Goal: Information Seeking & Learning: Learn about a topic

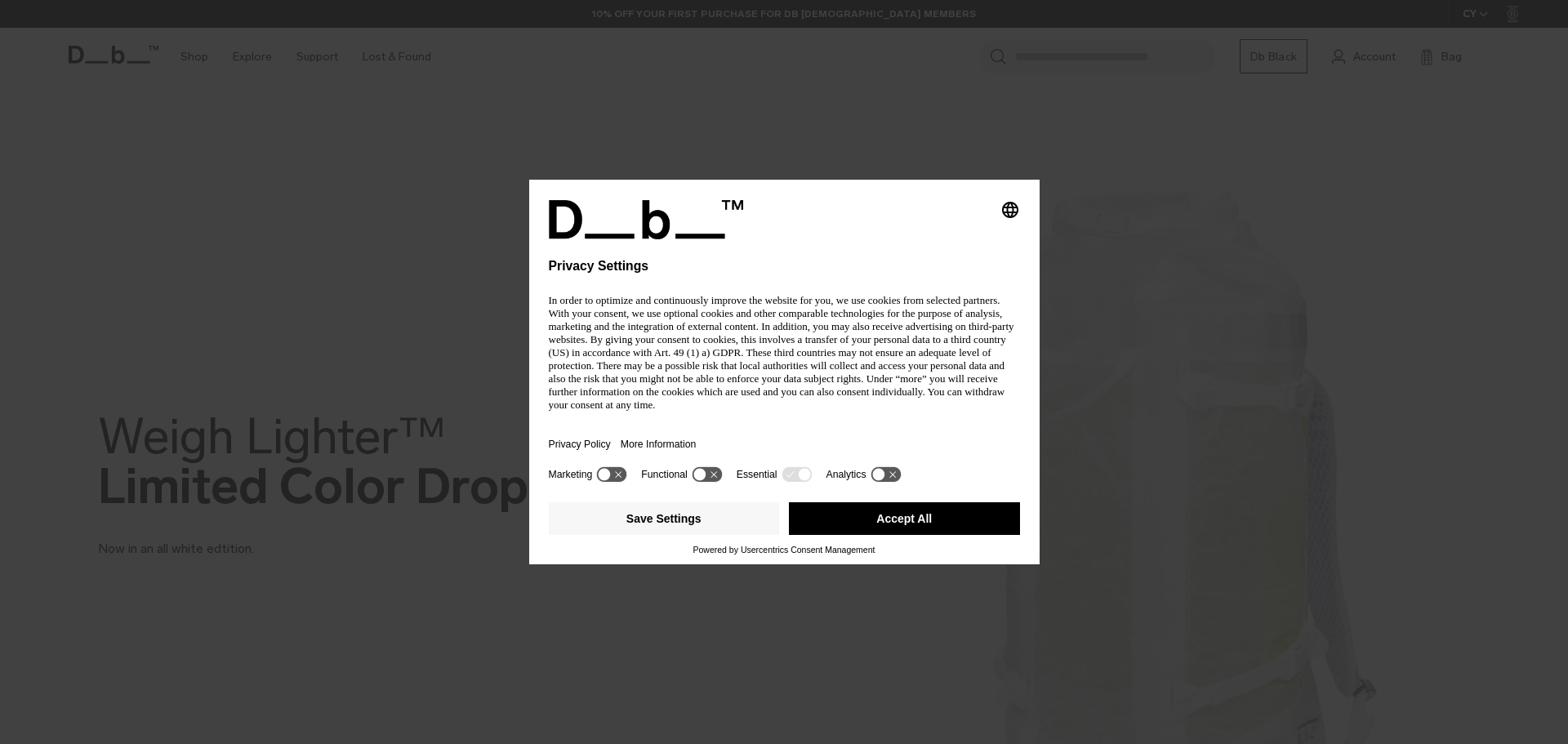
drag, startPoint x: 0, startPoint y: 0, endPoint x: 825, endPoint y: 384, distance: 910.0
click at [825, 426] on div "Privacy Policy More Information" at bounding box center [785, 445] width 472 height 38
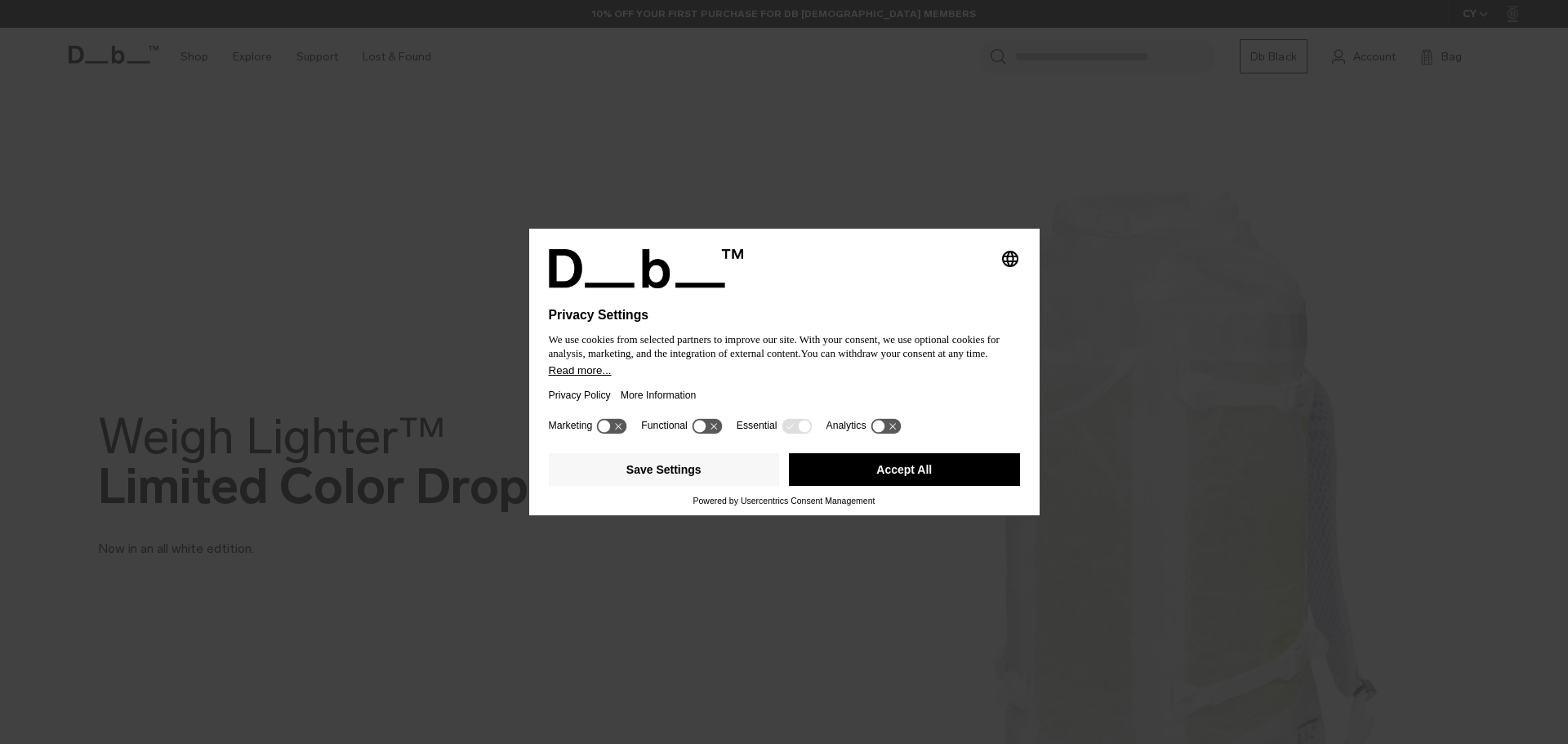
click at [955, 462] on button "Accept All" at bounding box center [904, 470] width 231 height 33
click at [889, 474] on div "Select your location It looks like you're in the Austria. Would you like to swi…" at bounding box center [784, 372] width 348 height 249
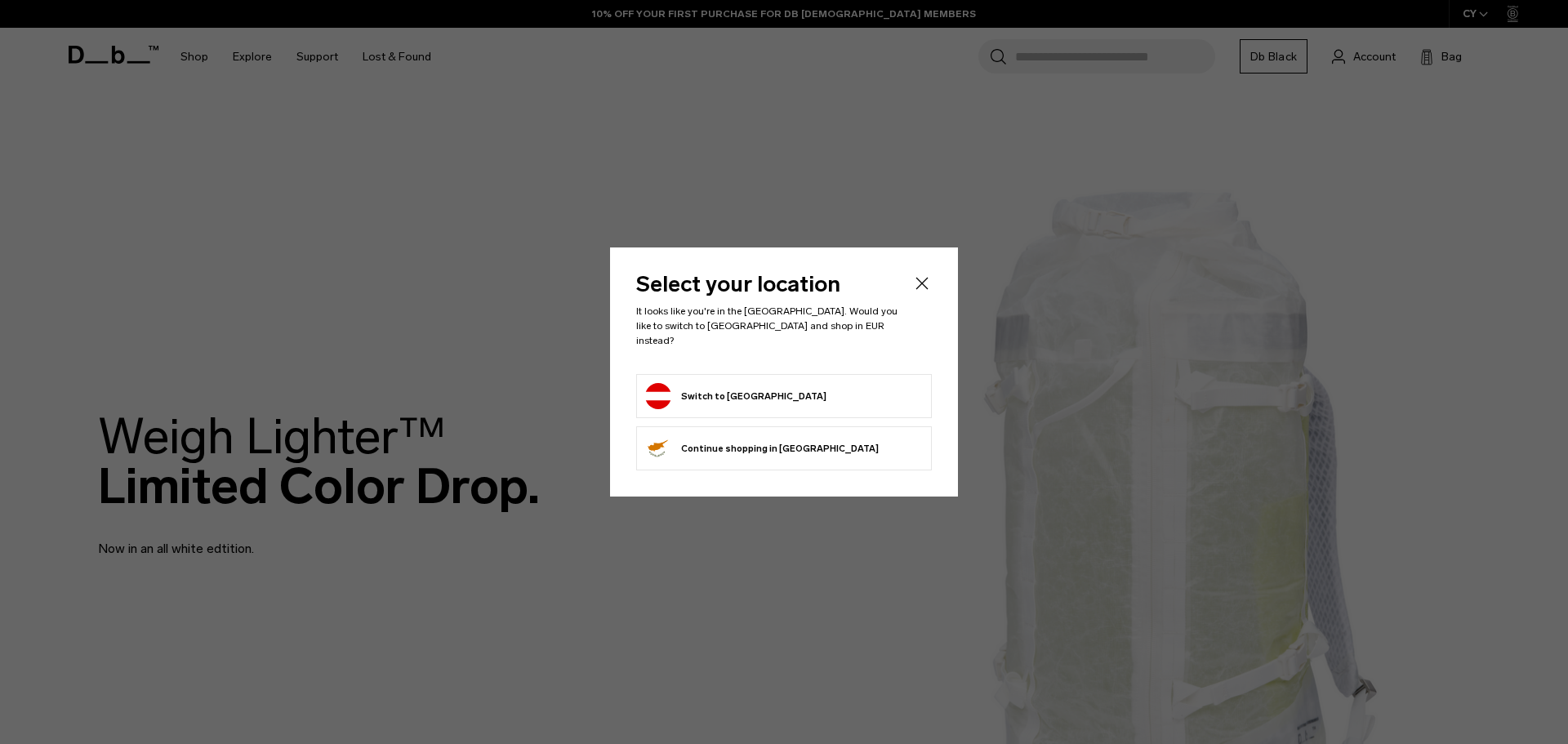
click at [782, 374] on li "Switch to Austria" at bounding box center [784, 396] width 296 height 44
click at [721, 384] on button "Switch to Austria" at bounding box center [736, 397] width 181 height 26
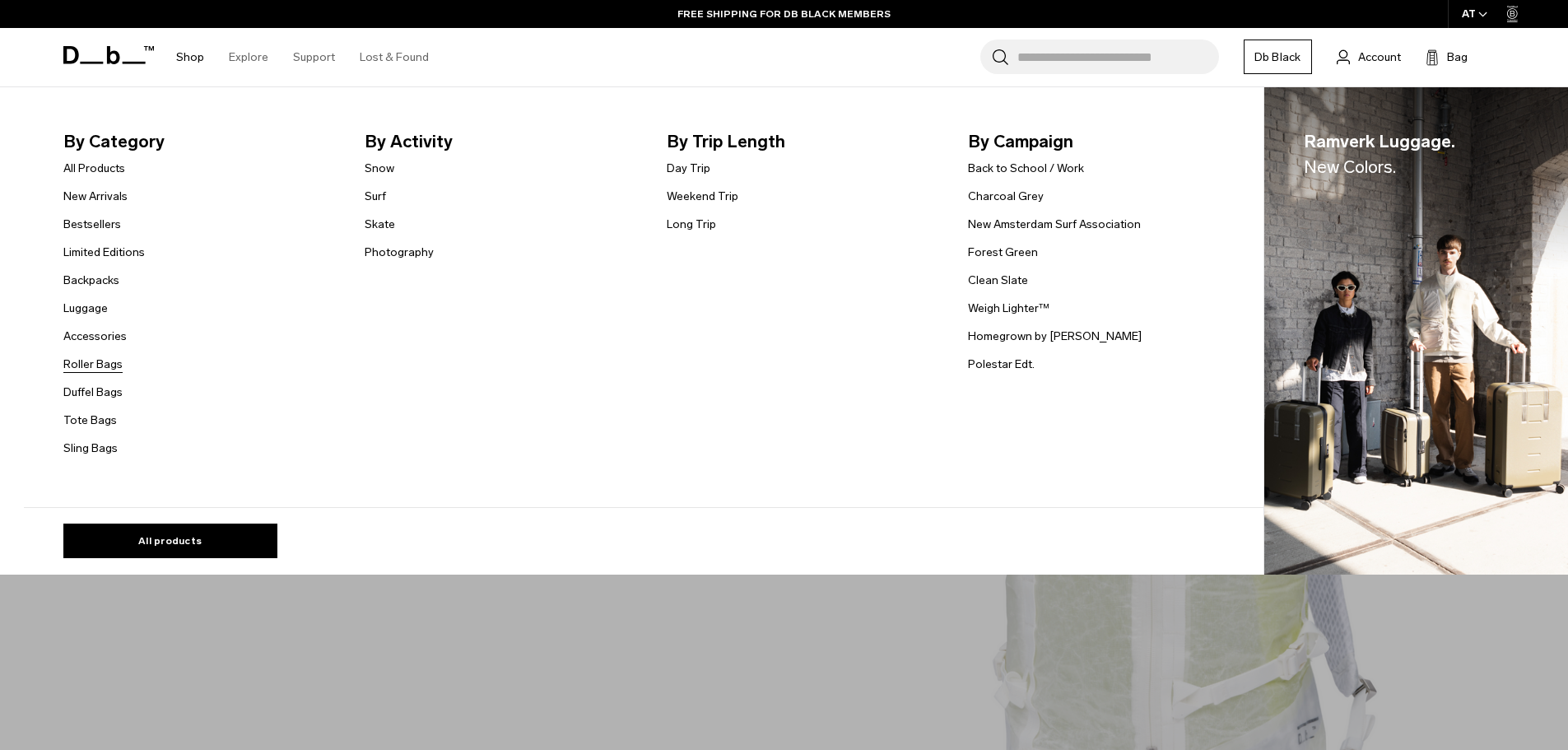
click at [103, 360] on link "Roller Bags" at bounding box center [92, 364] width 59 height 17
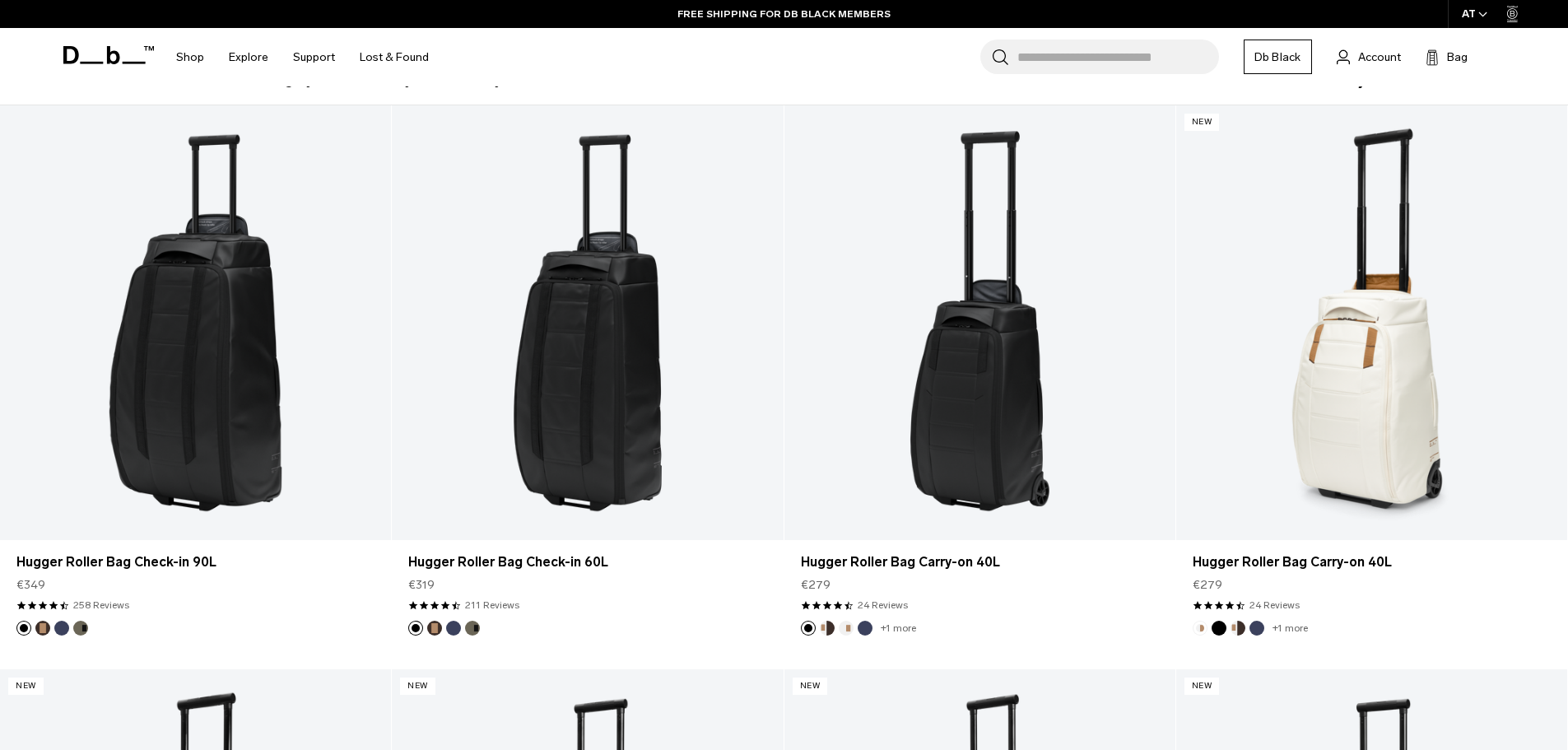
scroll to position [165, 0]
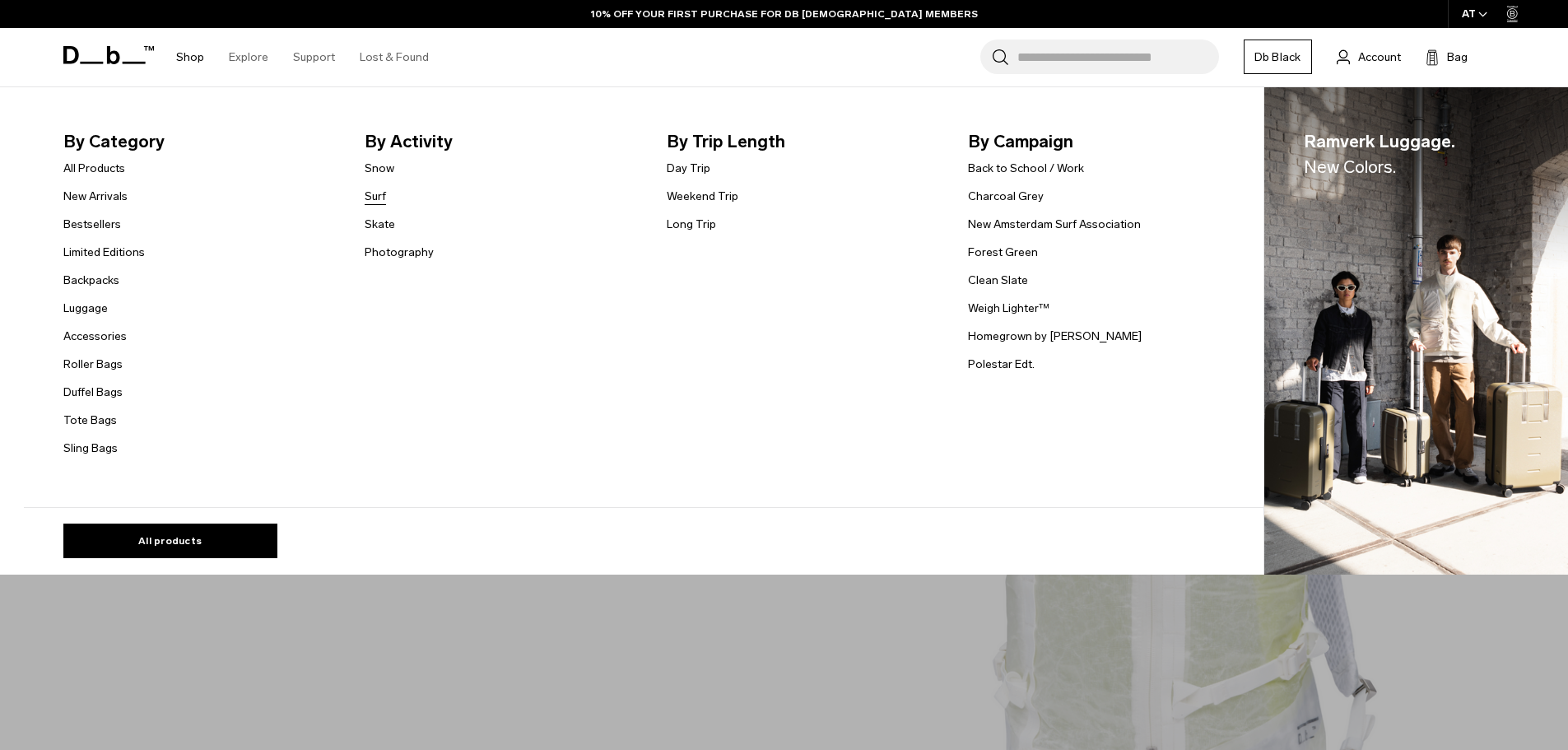
click at [377, 201] on link "Surf" at bounding box center [376, 196] width 22 height 17
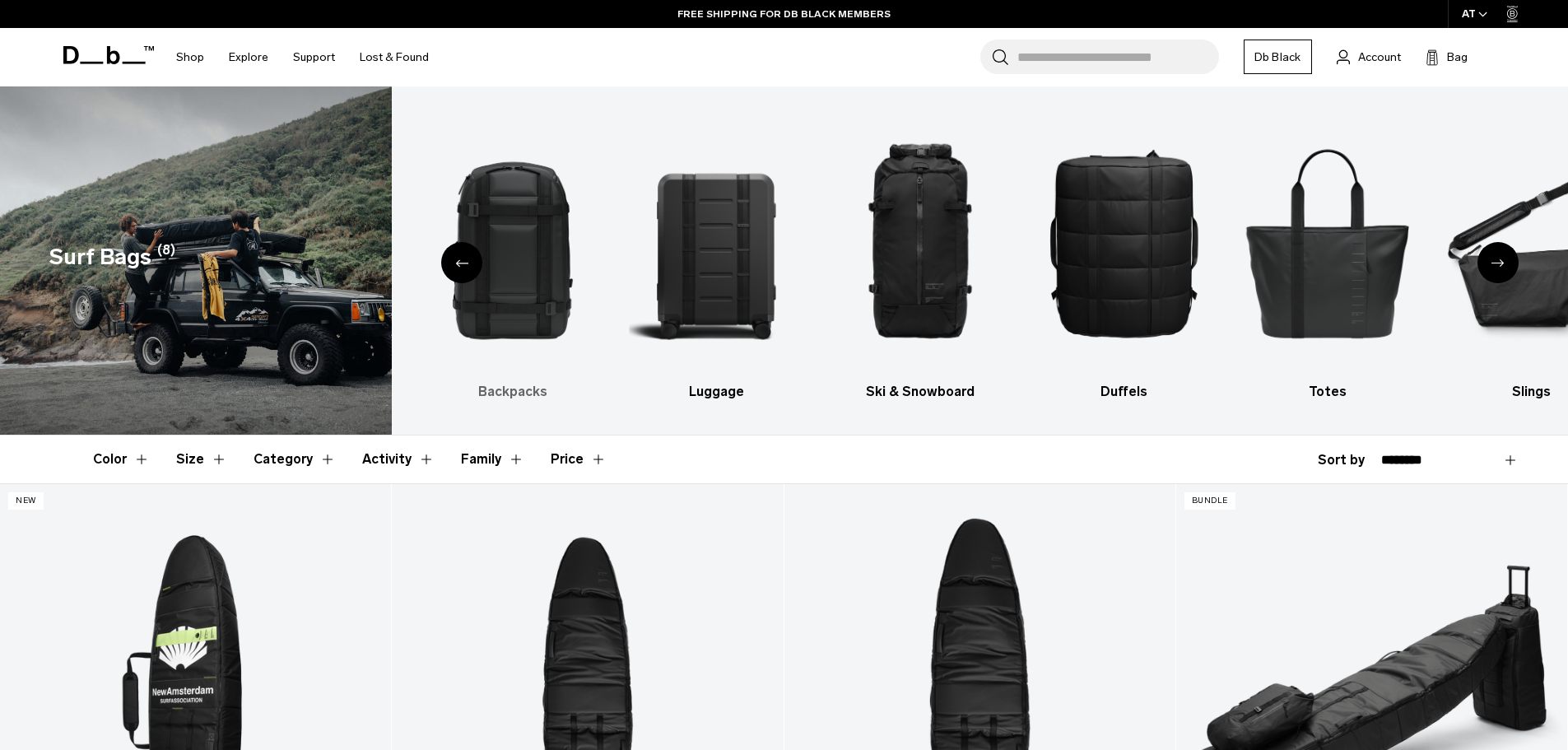
click at [528, 264] on img "2 / 9" at bounding box center [512, 243] width 175 height 263
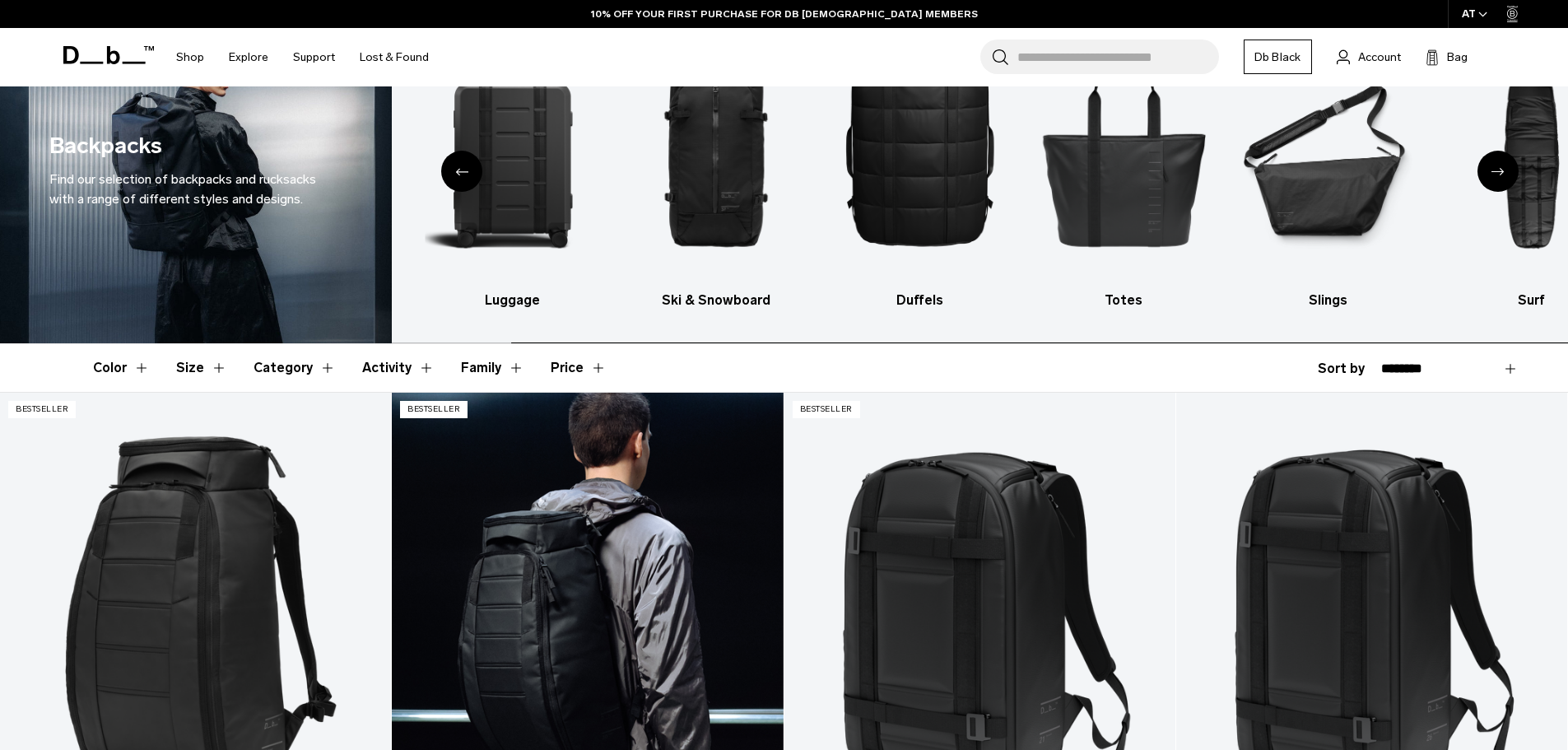
scroll to position [329, 0]
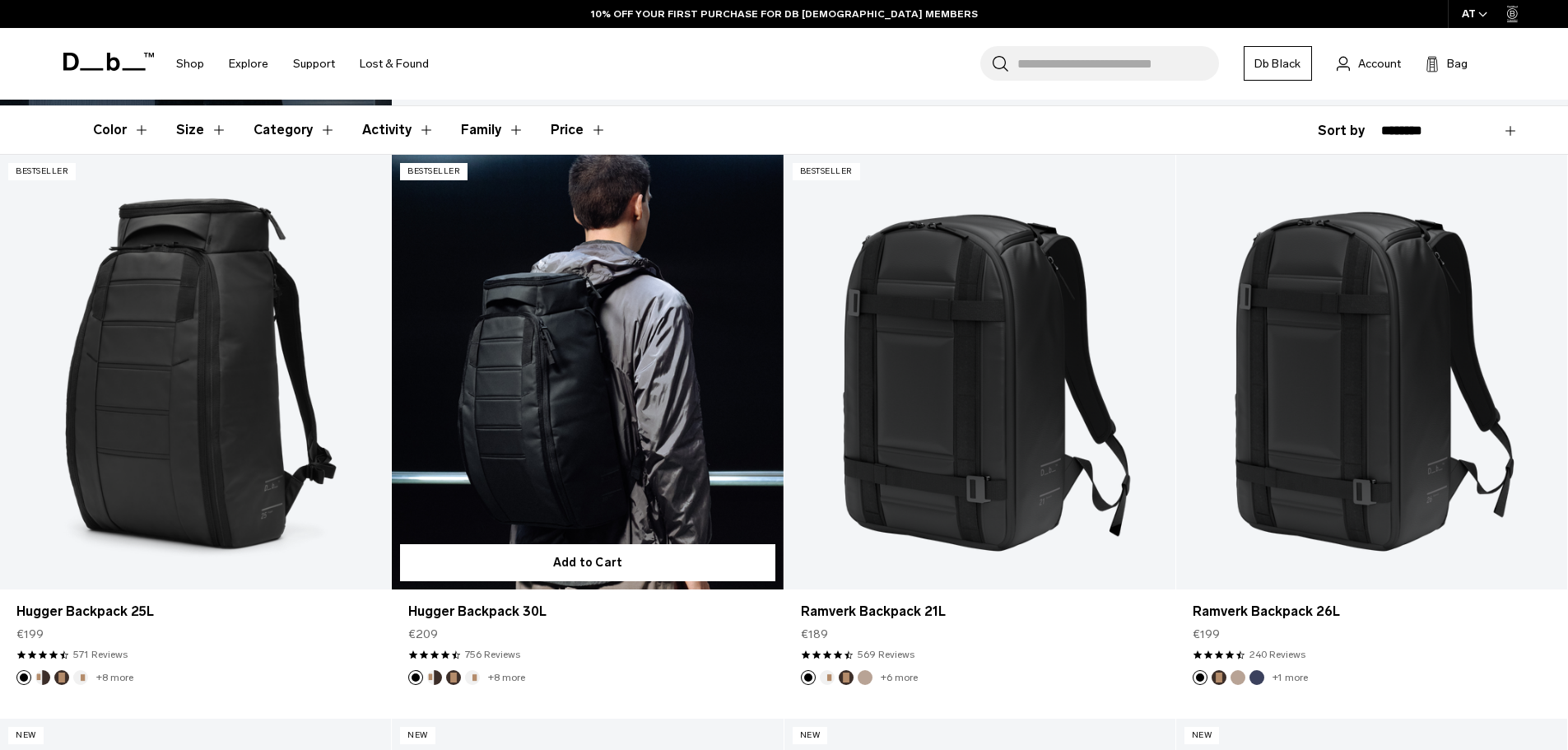
click at [563, 367] on link "Hugger Backpack 30L" at bounding box center [587, 372] width 391 height 435
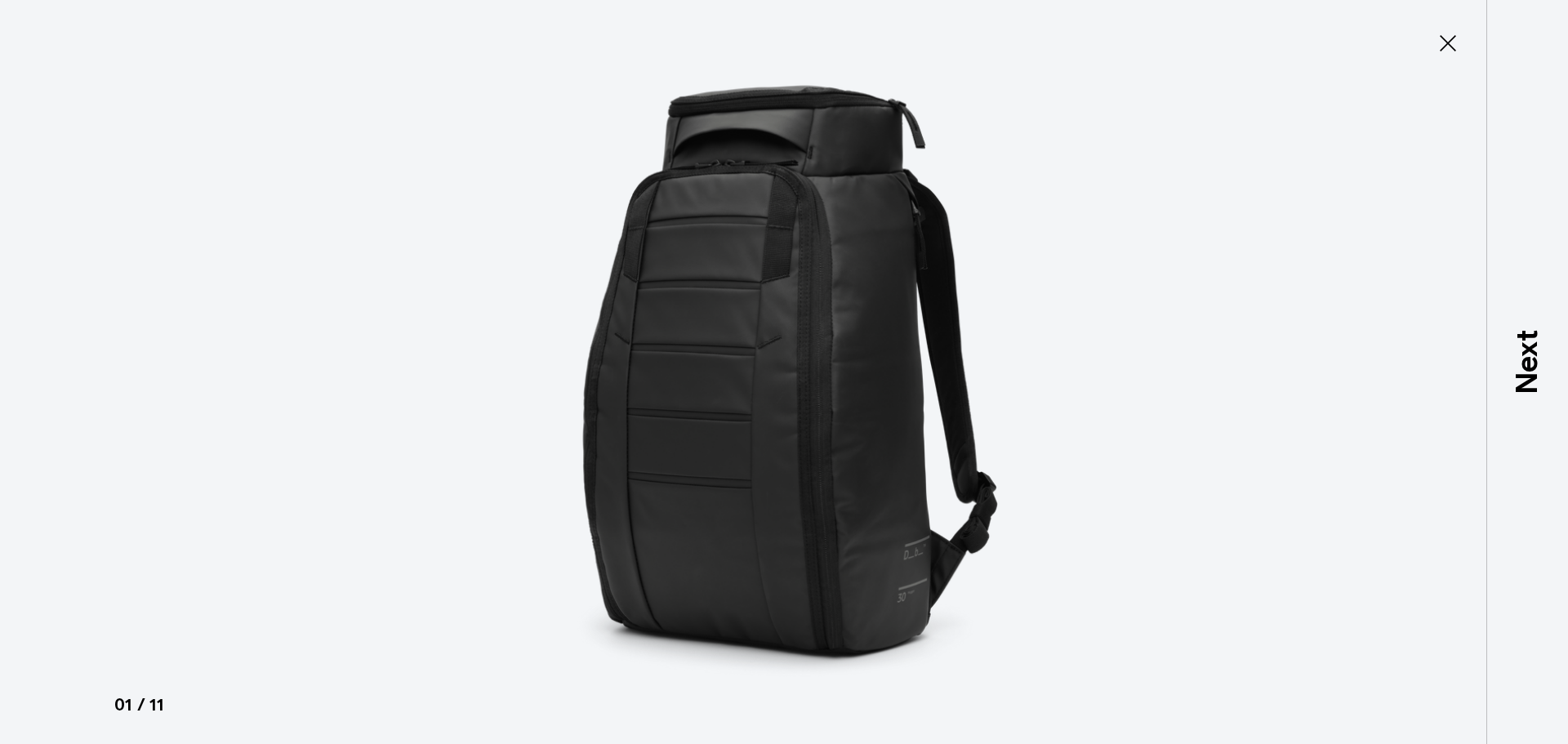
click at [849, 384] on img at bounding box center [784, 372] width 735 height 744
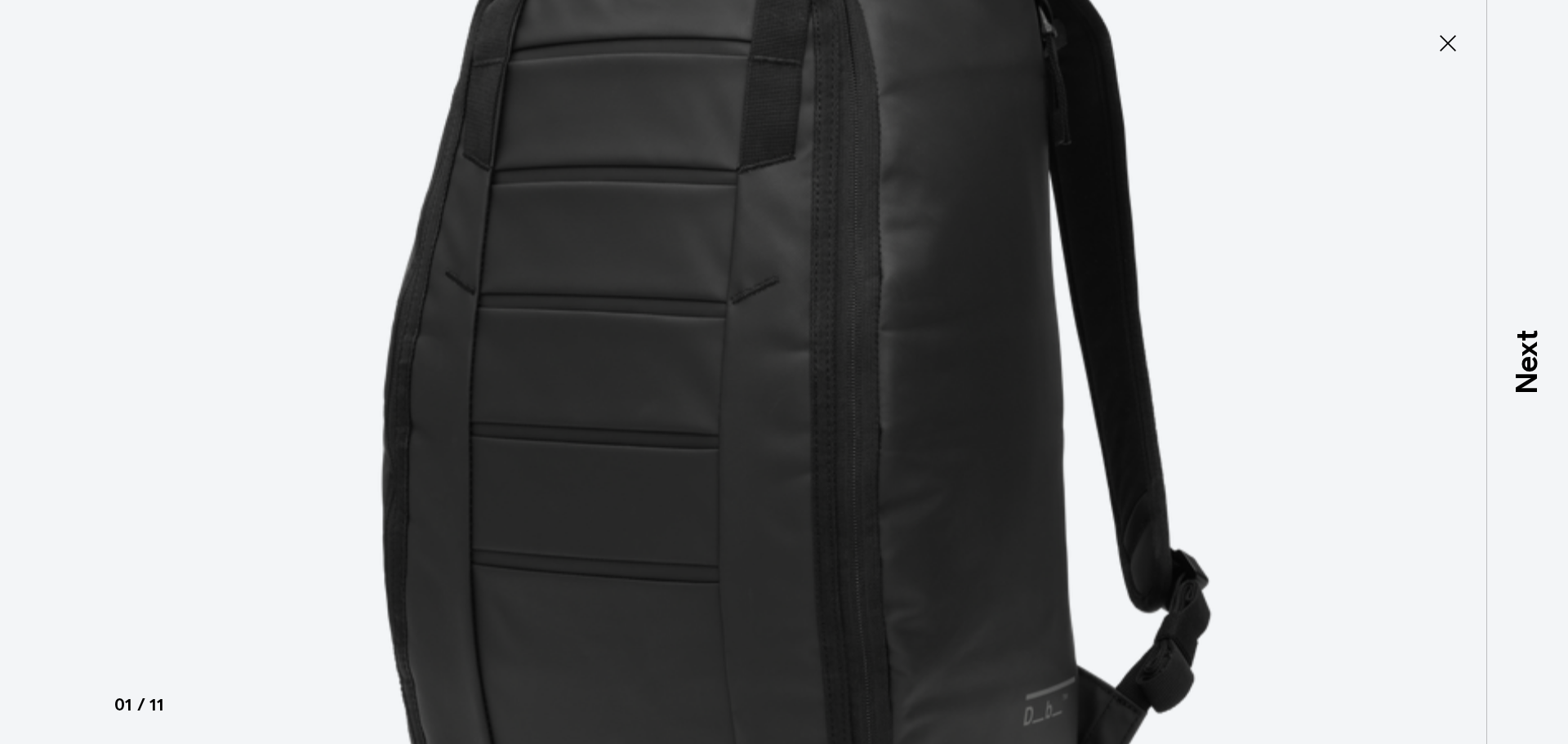
click at [1445, 47] on icon at bounding box center [1448, 44] width 26 height 26
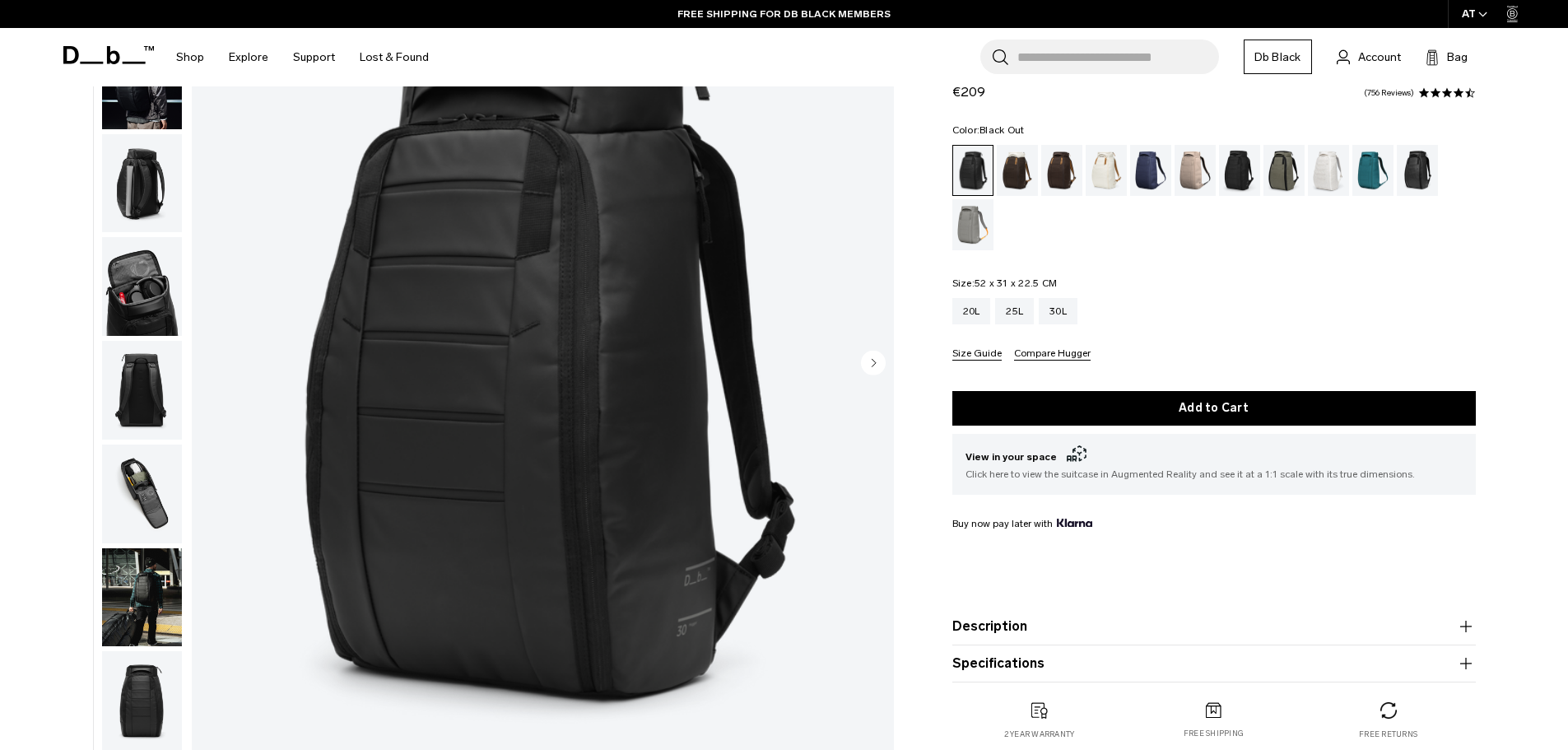
scroll to position [82, 0]
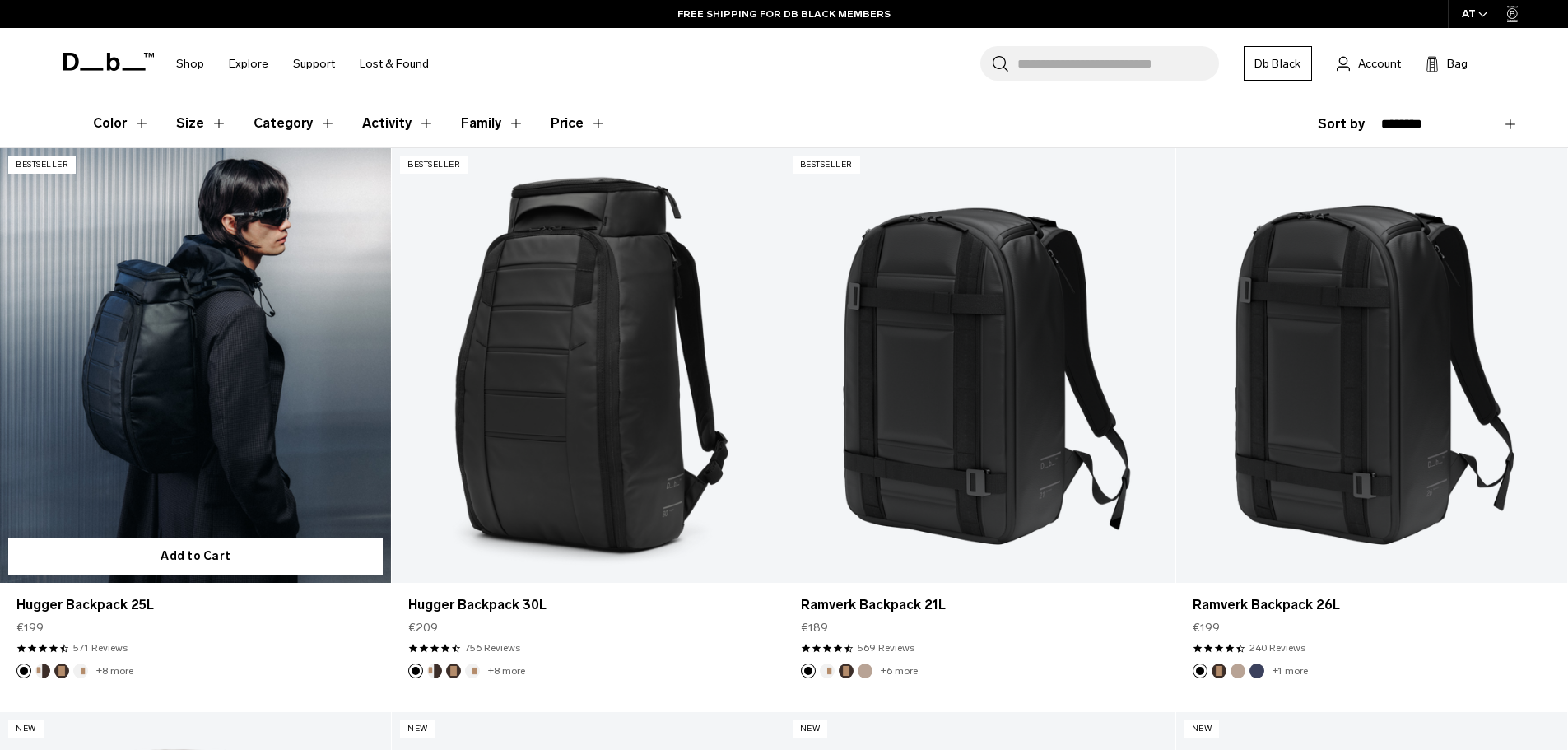
scroll to position [329, 0]
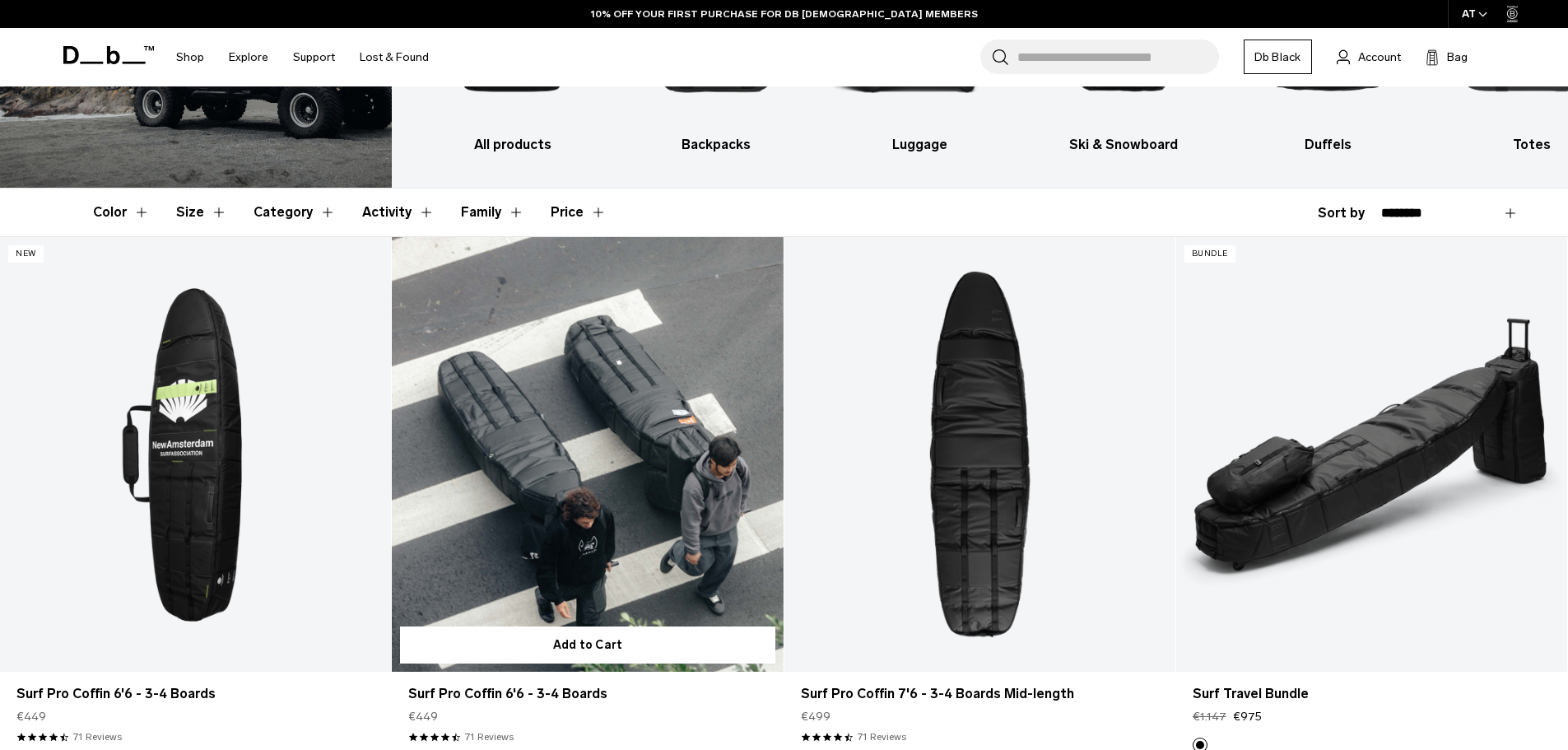
click at [567, 413] on link "Surf Pro Coffin 6'6 - 3-4 Boards" at bounding box center [587, 454] width 391 height 435
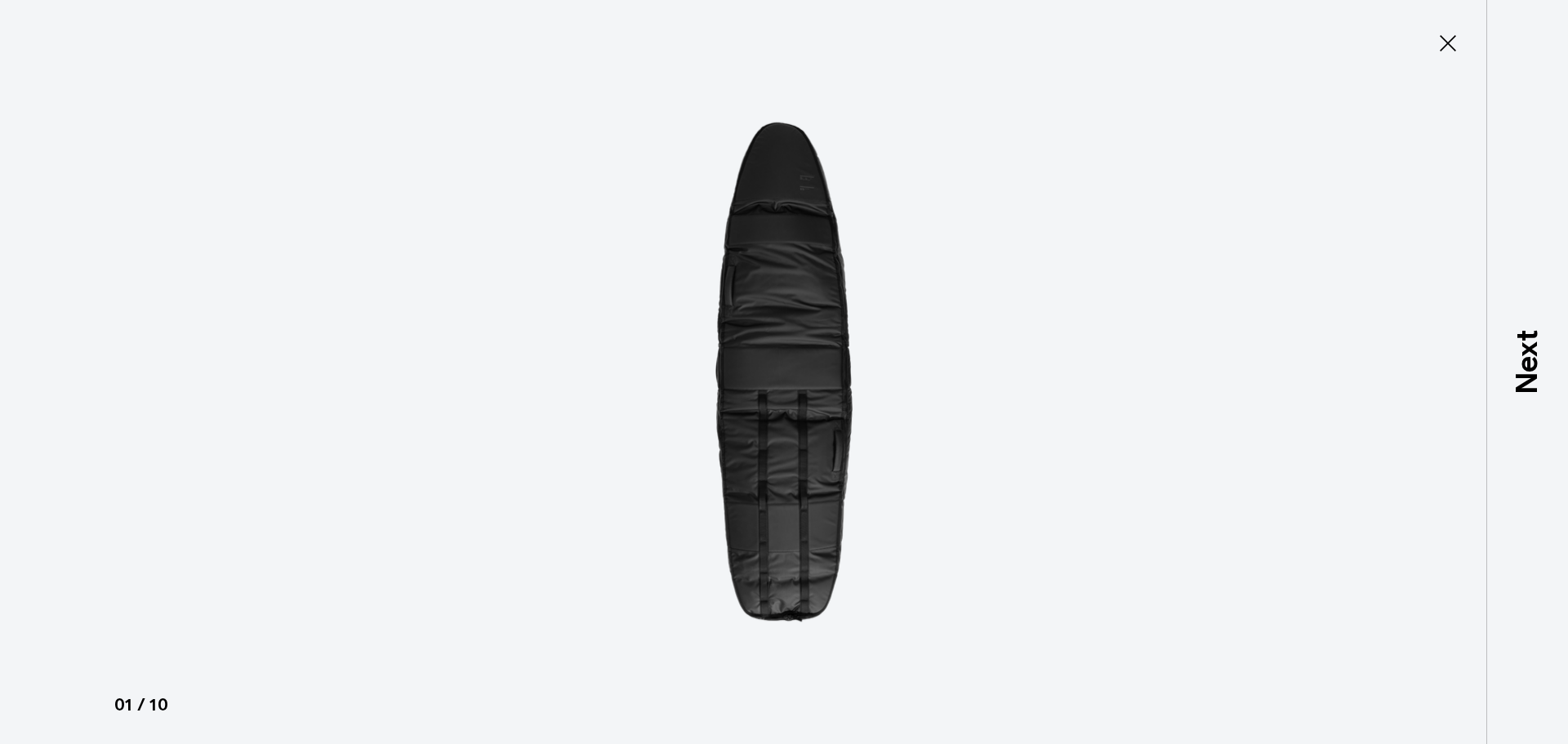
scroll to position [163, 0]
click at [830, 365] on img at bounding box center [784, 372] width 735 height 744
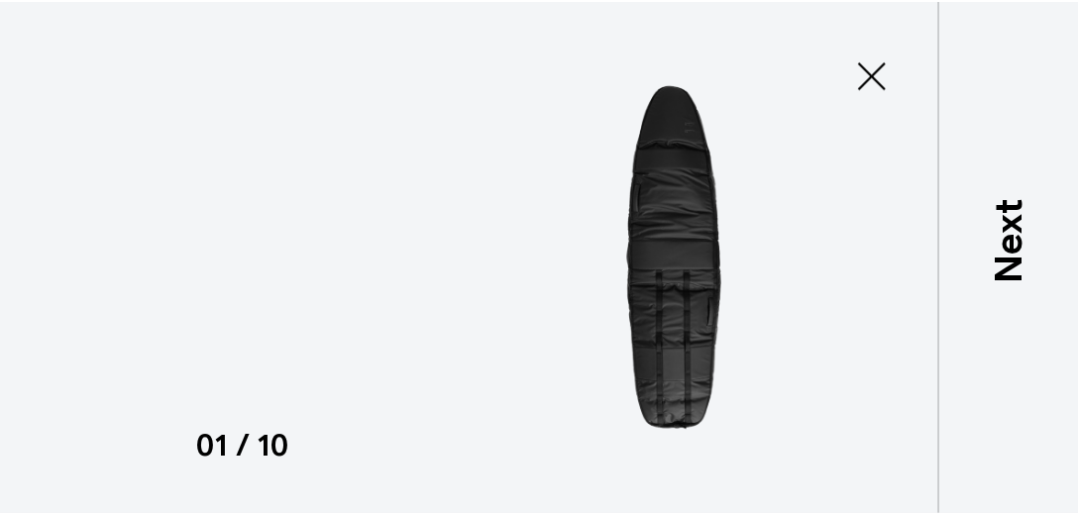
scroll to position [199, 0]
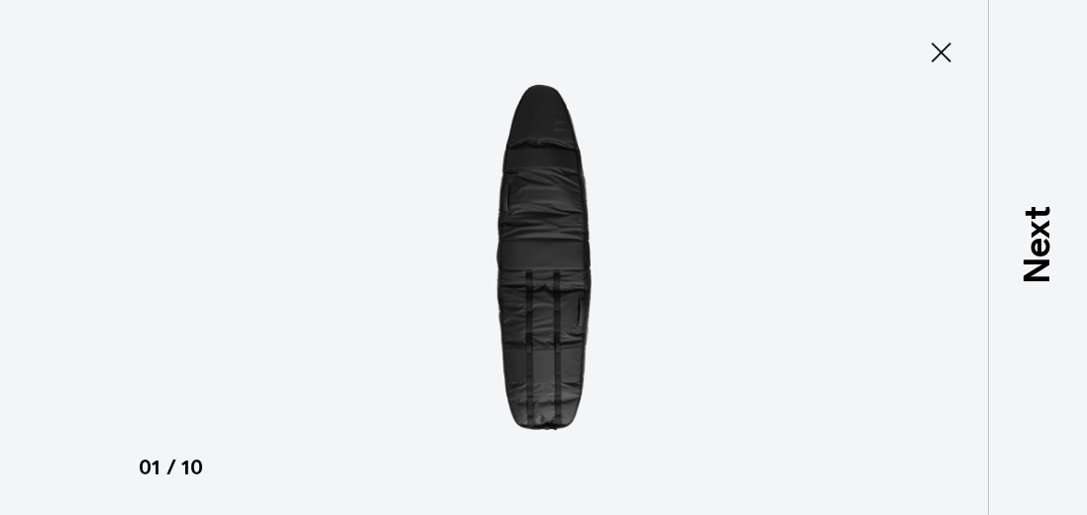
click at [946, 53] on icon at bounding box center [941, 53] width 32 height 32
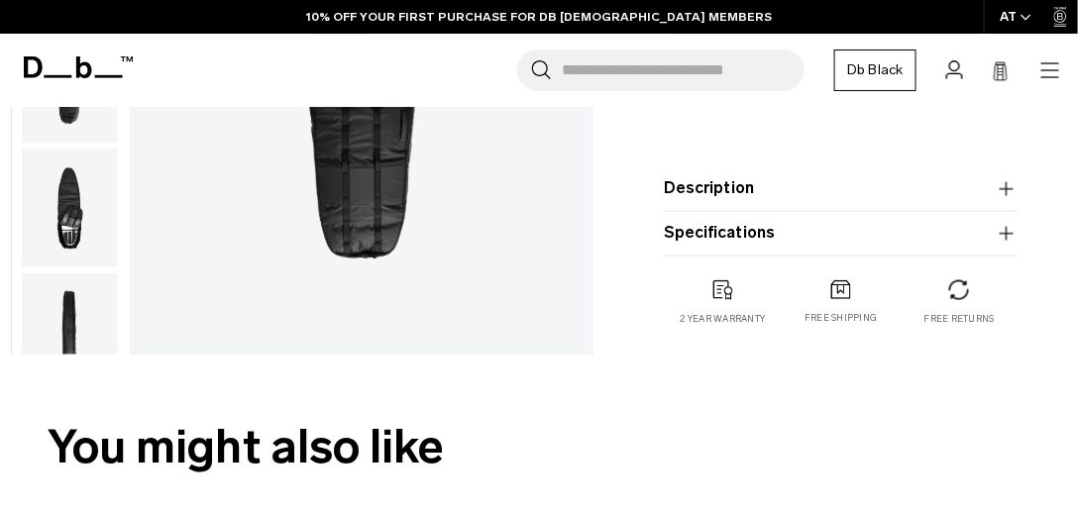
scroll to position [143, 0]
